Goal: Task Accomplishment & Management: Manage account settings

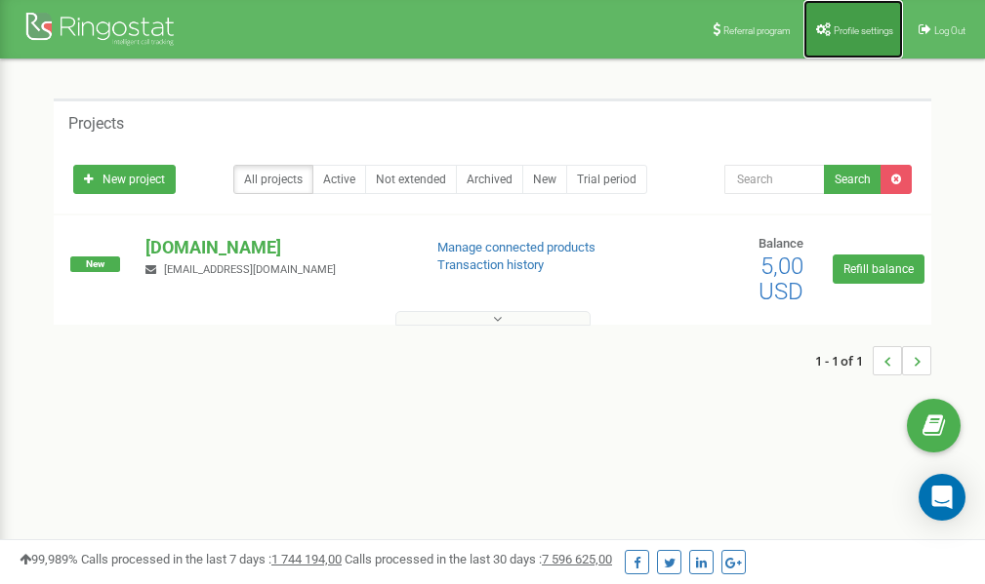
click at [852, 36] on link "Profile settings" at bounding box center [853, 29] width 100 height 59
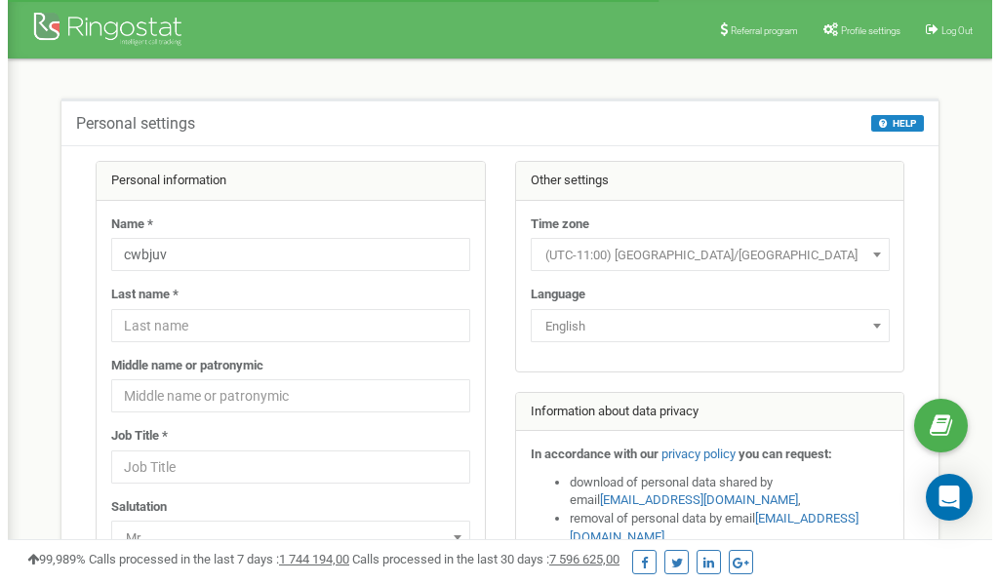
scroll to position [98, 0]
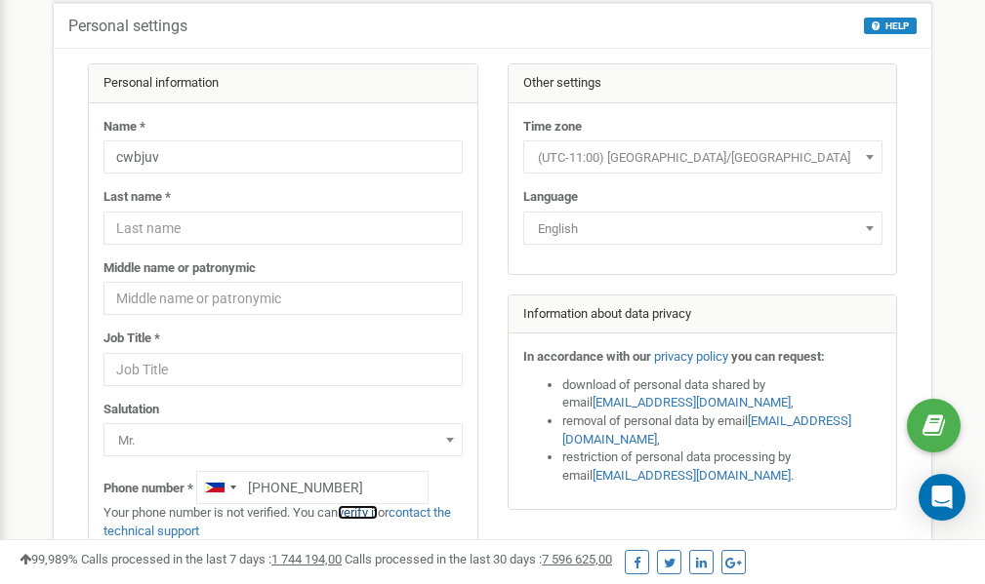
click at [372, 513] on link "verify it" at bounding box center [358, 512] width 40 height 15
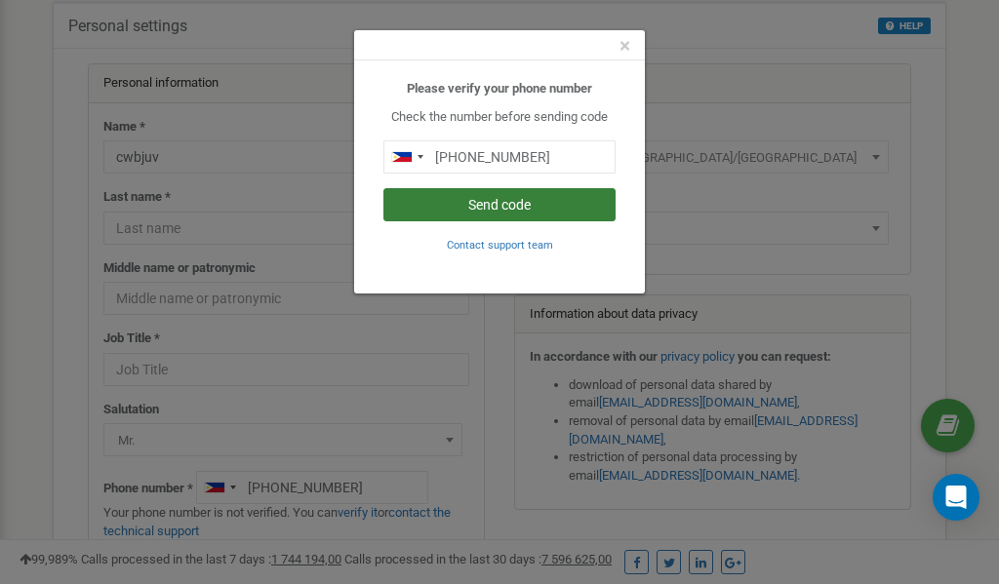
click at [478, 205] on button "Send code" at bounding box center [499, 204] width 232 height 33
